Goal: Information Seeking & Learning: Understand process/instructions

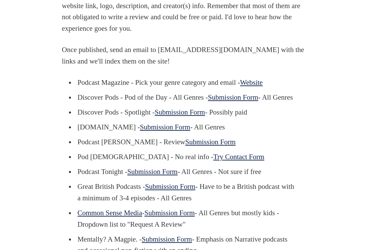
scroll to position [498, 0]
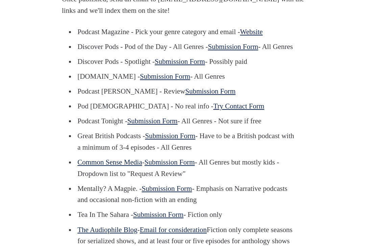
click at [234, 51] on link "Submission Form" at bounding box center [233, 47] width 50 height 8
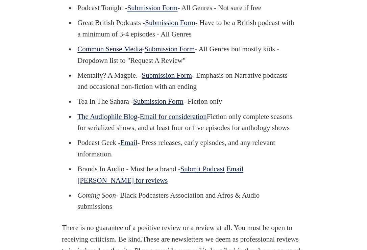
scroll to position [599, 0]
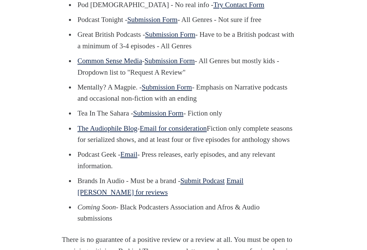
click at [184, 91] on link "Submission Form" at bounding box center [167, 87] width 50 height 8
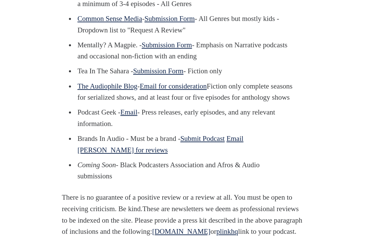
scroll to position [642, 0]
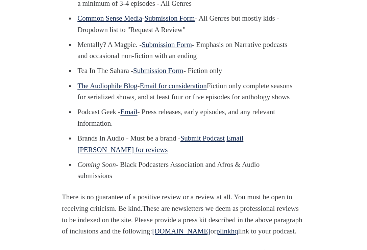
click at [130, 116] on link "Email" at bounding box center [128, 112] width 17 height 8
drag, startPoint x: 137, startPoint y: 160, endPoint x: 207, endPoint y: 52, distance: 128.0
click at [0, 0] on section "* Updated [DATE] * Previously updated [DATE], [DATE], [DATE] Great Pods collect…" at bounding box center [183, 162] width 367 height 1048
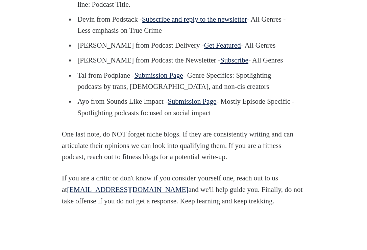
scroll to position [918, 0]
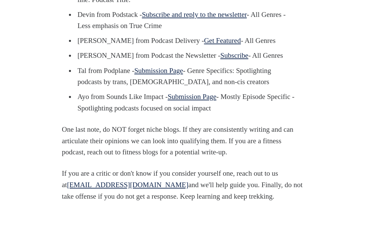
drag, startPoint x: 78, startPoint y: 34, endPoint x: 179, endPoint y: 31, distance: 100.7
copy p "Orecchiabile Podcast Newsletter"
click at [183, 19] on link "Subscribe and reply to the newsletter" at bounding box center [194, 14] width 105 height 8
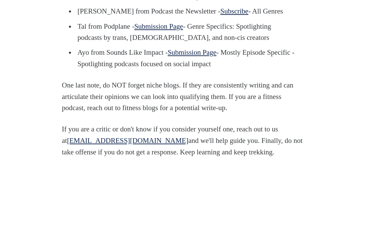
scroll to position [971, 0]
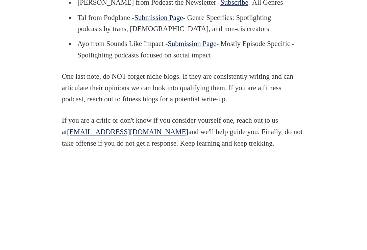
click at [206, 48] on link "Submission Page" at bounding box center [192, 44] width 49 height 8
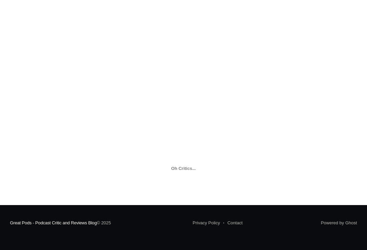
scroll to position [928, 0]
